Goal: Information Seeking & Learning: Learn about a topic

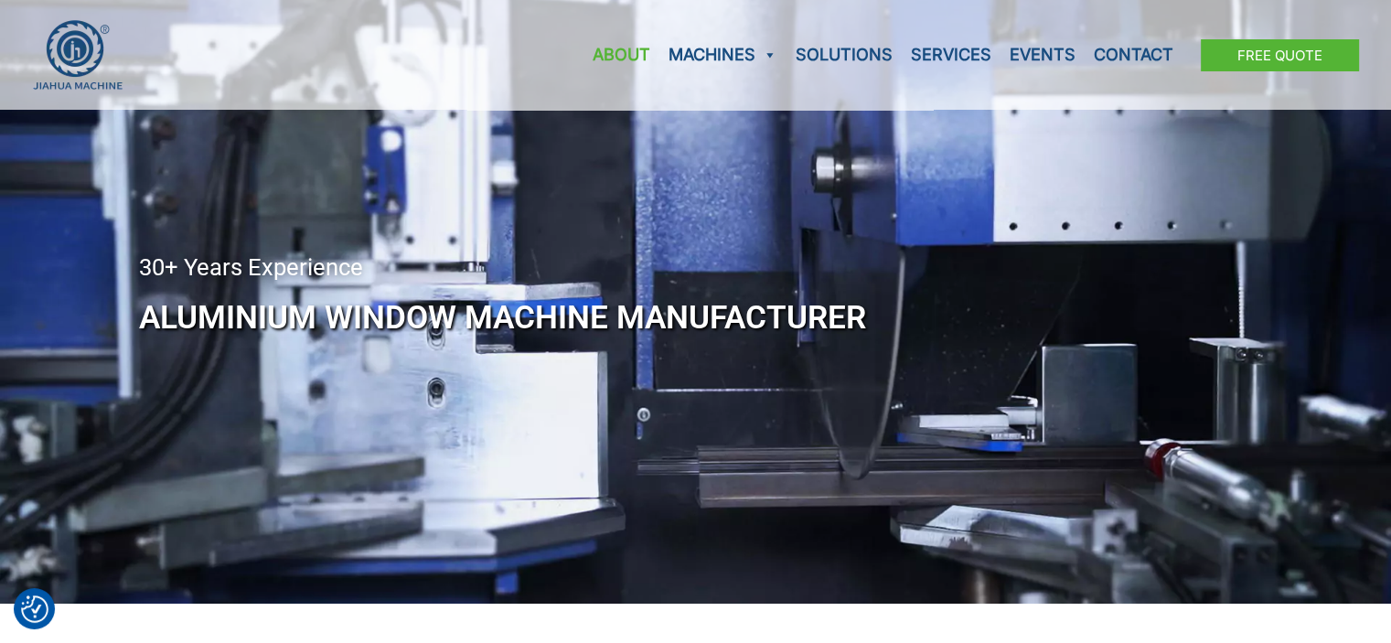
click at [613, 51] on link "About" at bounding box center [621, 55] width 76 height 110
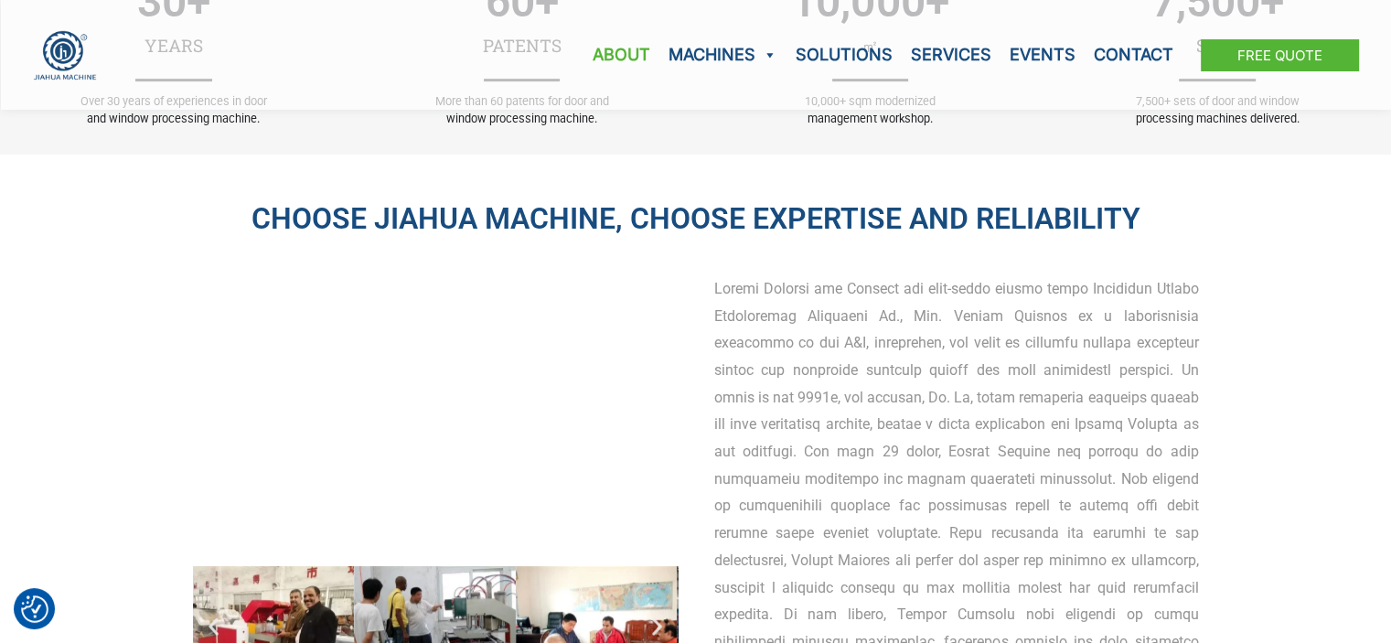
scroll to position [954, 0]
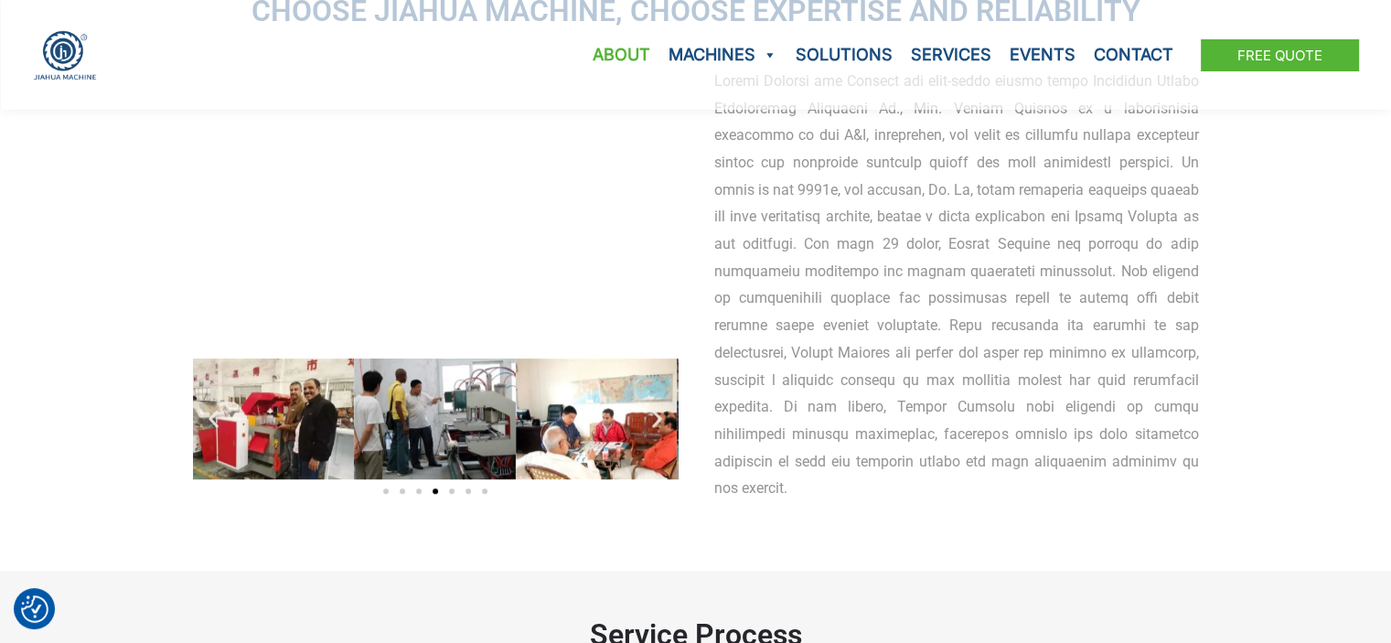
click at [841, 263] on div at bounding box center [956, 285] width 485 height 434
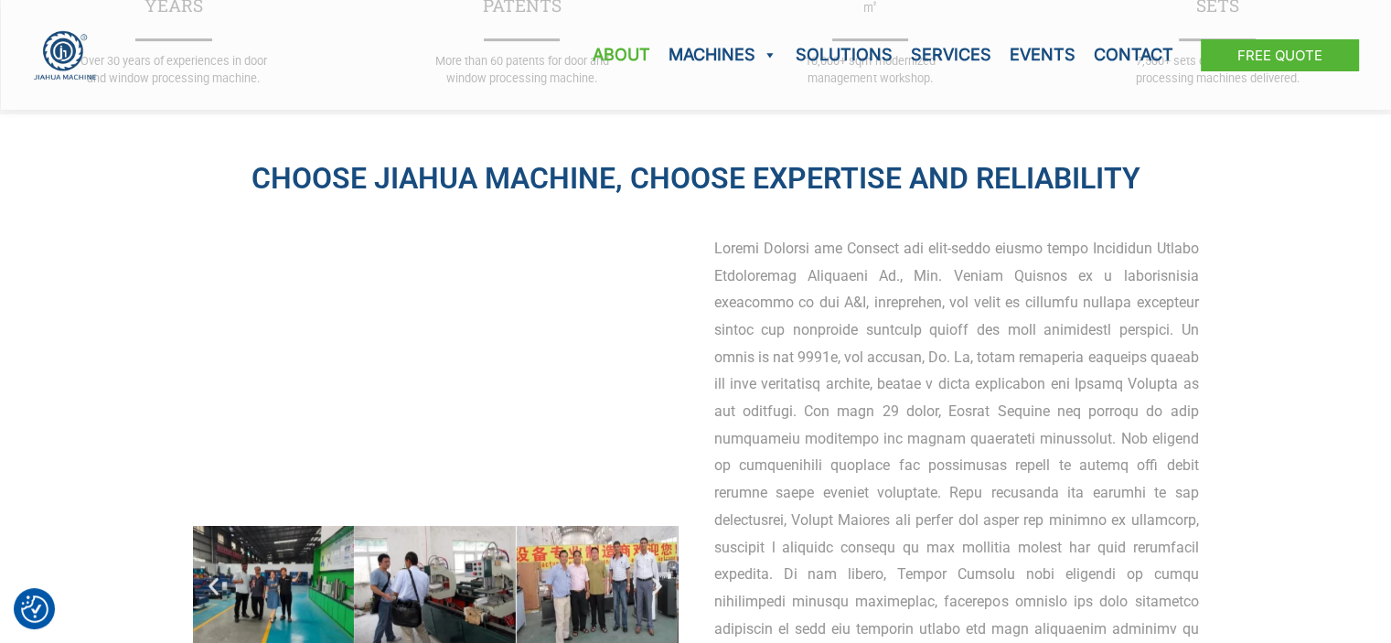
scroll to position [0, 0]
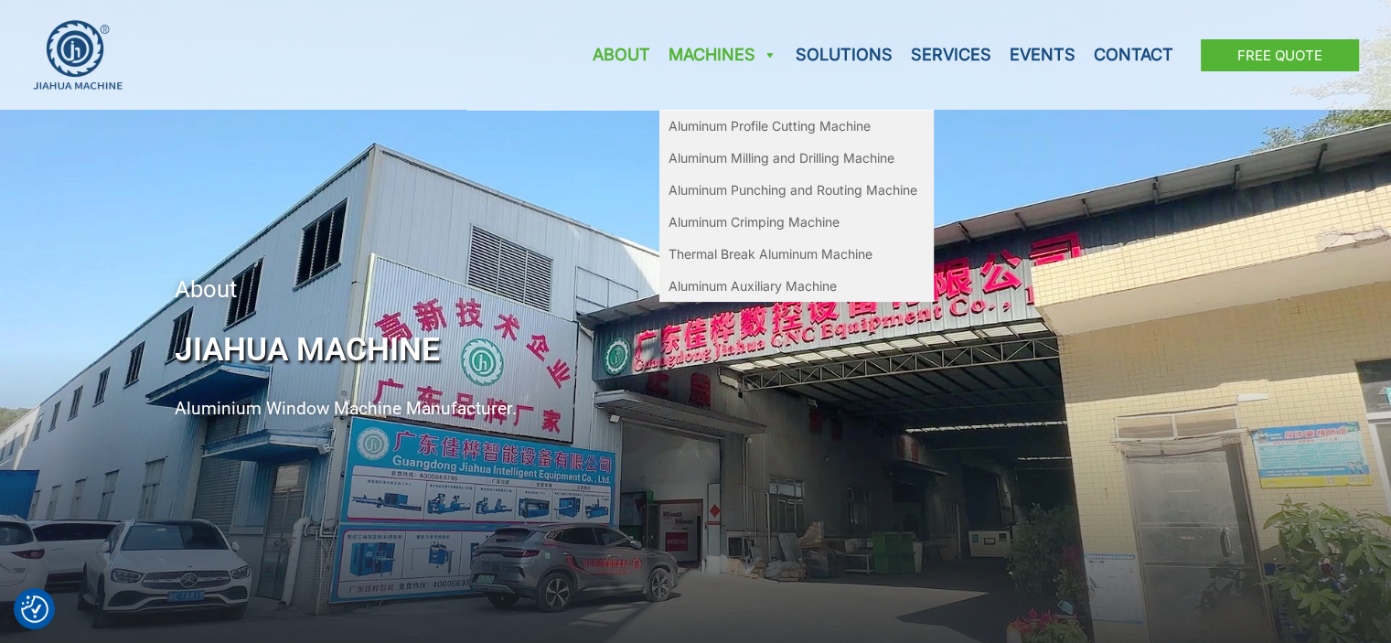
click at [702, 48] on link "Machines" at bounding box center [722, 55] width 127 height 110
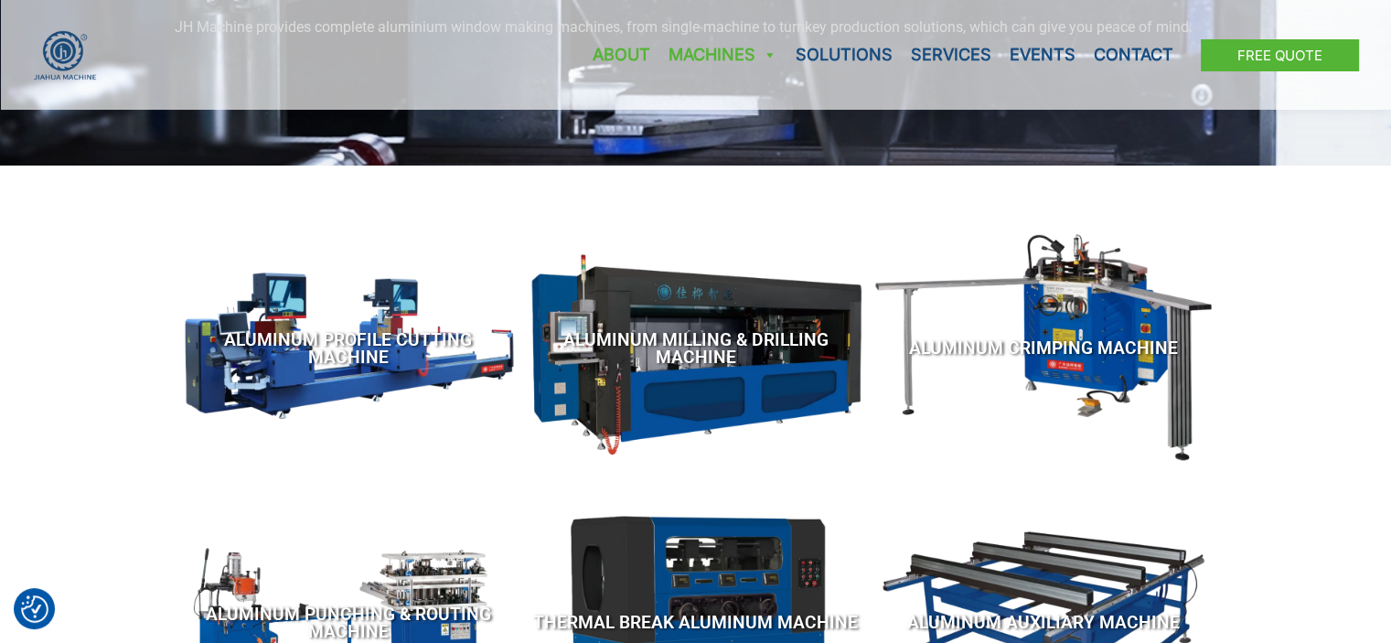
click at [614, 48] on link "About" at bounding box center [621, 55] width 76 height 110
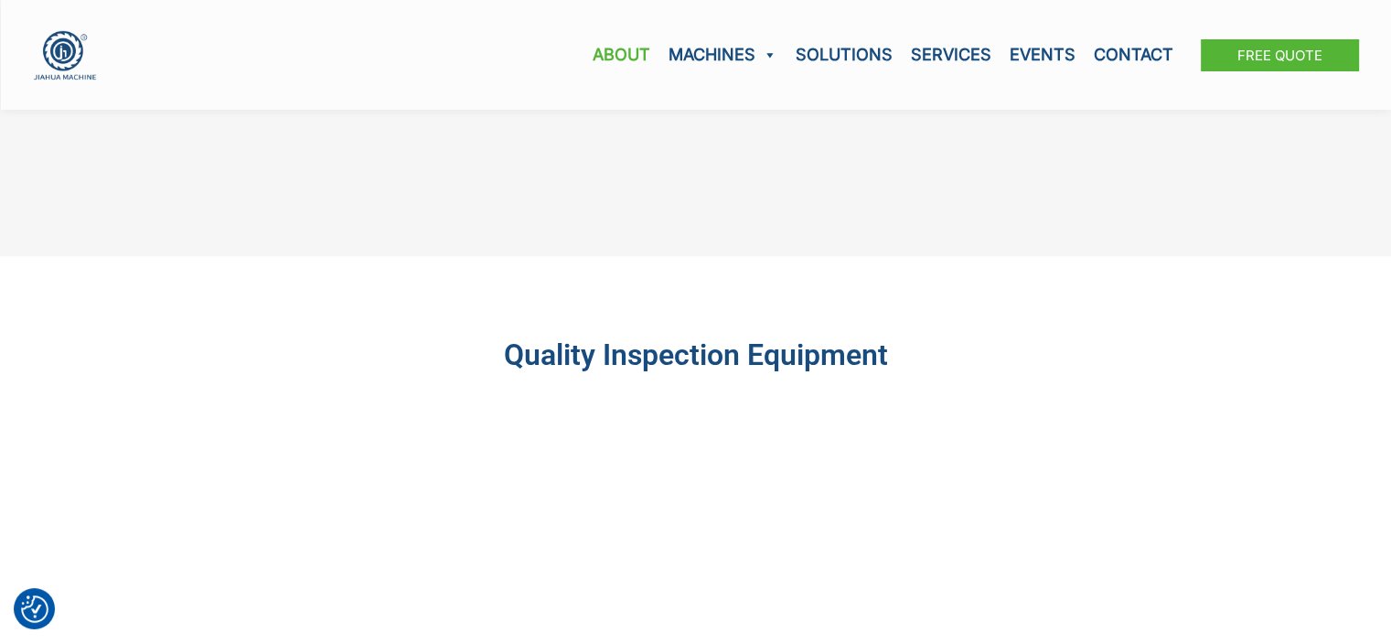
scroll to position [2895, 0]
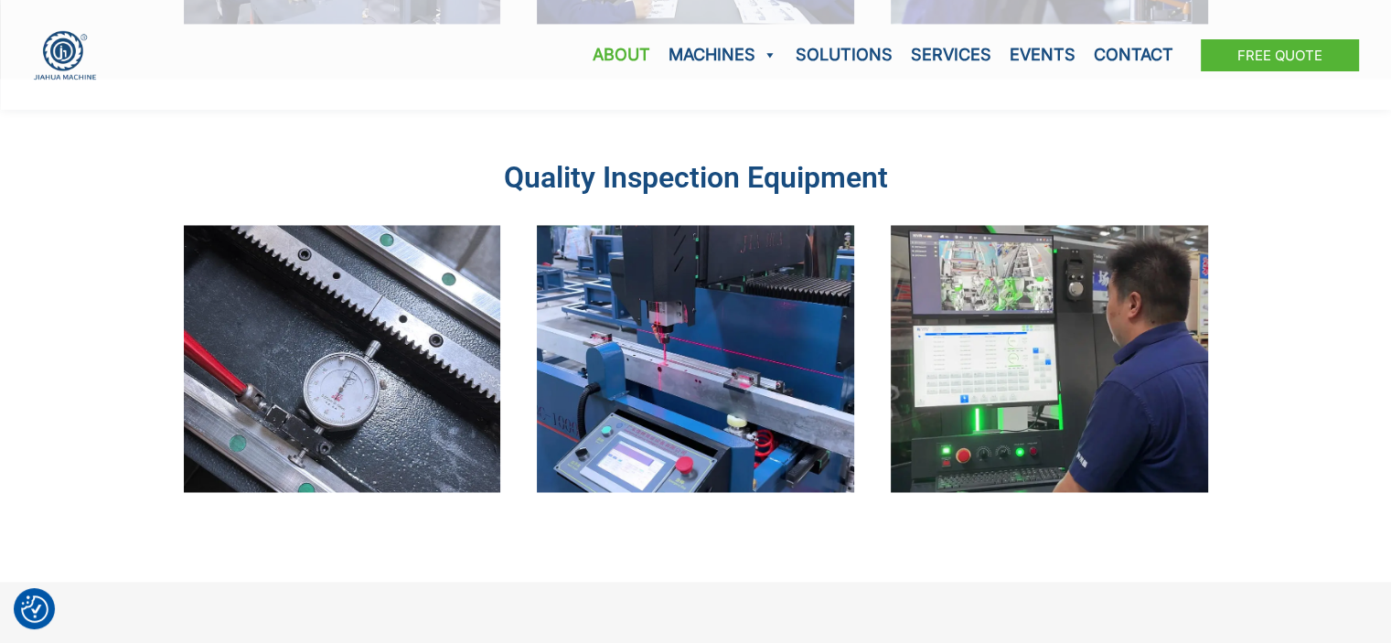
click at [72, 372] on div "Quality Inspection Equipment" at bounding box center [695, 330] width 1391 height 503
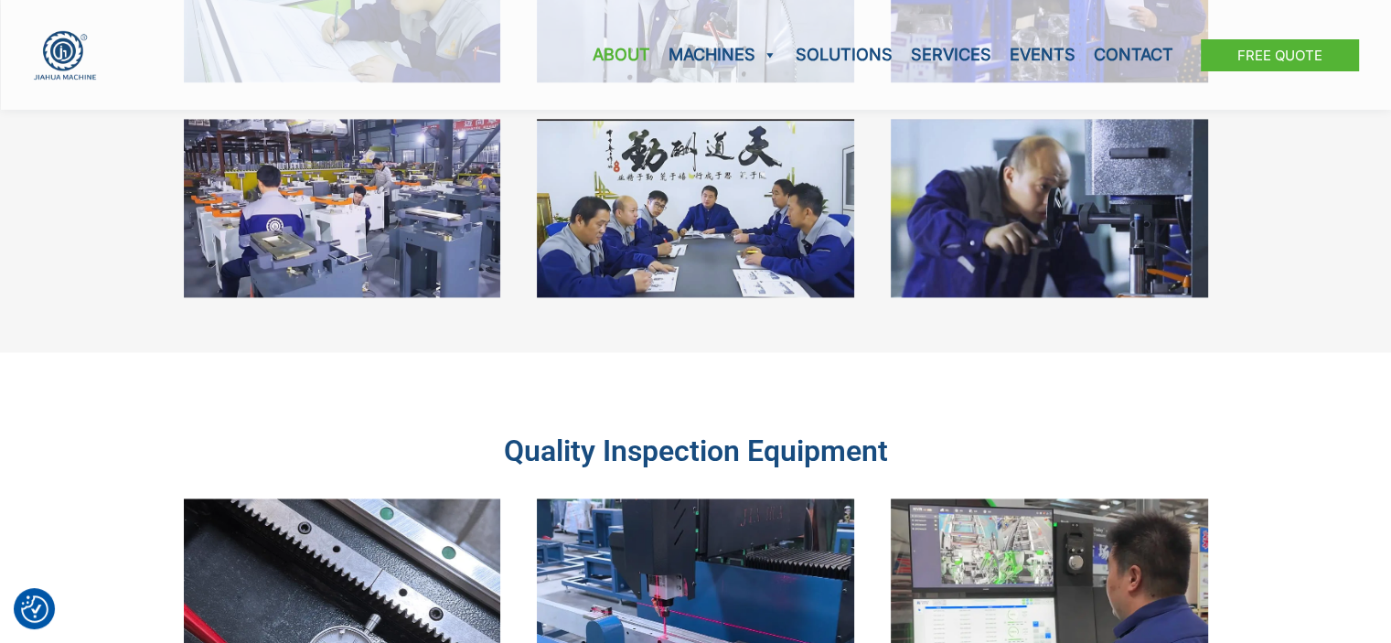
scroll to position [2646, 0]
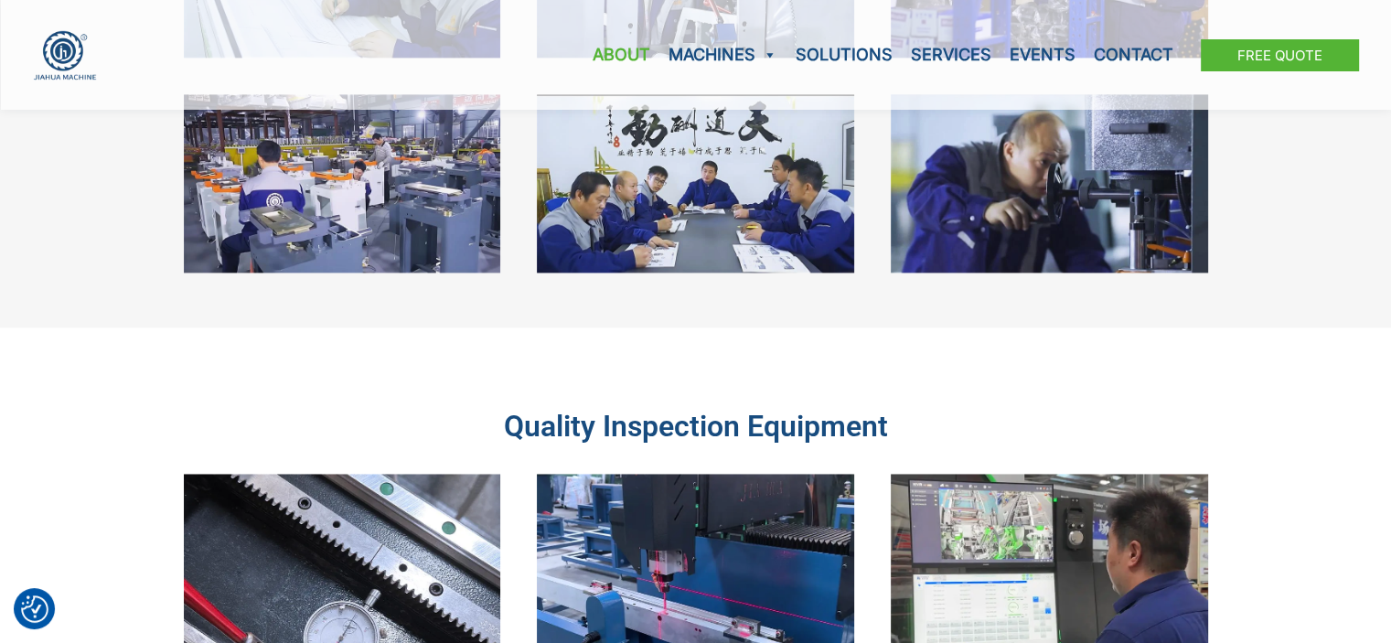
click at [153, 419] on div "Quality Inspection Equipment" at bounding box center [695, 578] width 1391 height 503
click at [139, 410] on div "Quality Inspection Equipment" at bounding box center [695, 578] width 1391 height 503
click at [214, 422] on div "Quality Inspection Equipment" at bounding box center [696, 578] width 1042 height 503
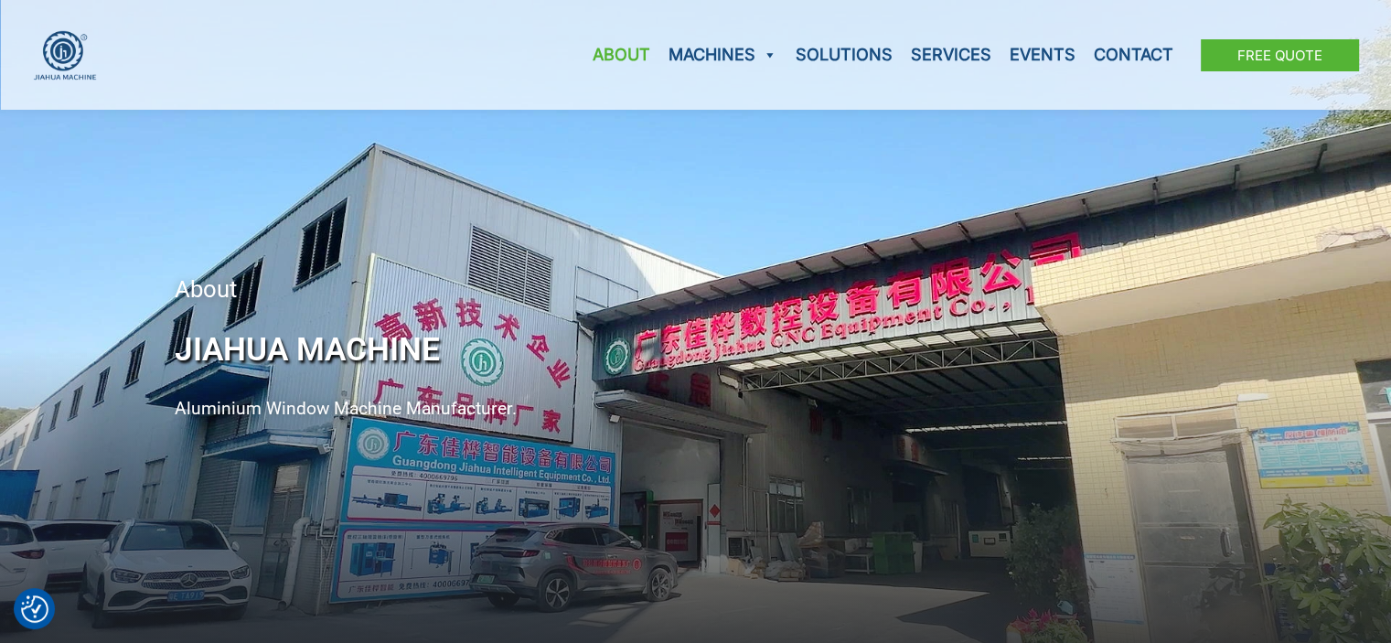
scroll to position [65, 0]
